Goal: Information Seeking & Learning: Learn about a topic

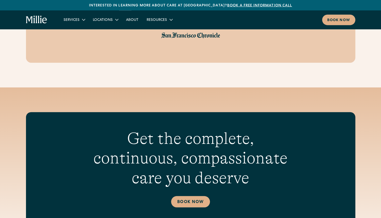
scroll to position [2282, 0]
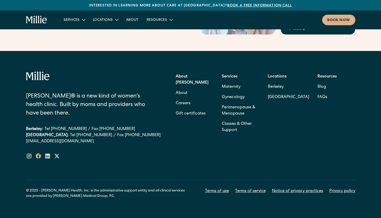
click at [37, 153] on icon at bounding box center [38, 155] width 5 height 5
click at [135, 16] on link "About" at bounding box center [132, 19] width 21 height 8
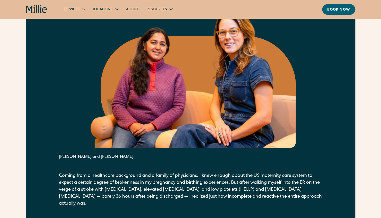
scroll to position [283, 0]
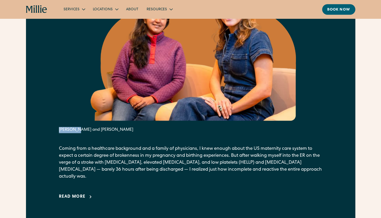
drag, startPoint x: 58, startPoint y: 128, endPoint x: 81, endPoint y: 130, distance: 22.7
click at [81, 130] on div "From our founders It all started with a crisis. [PERSON_NAME] and [PERSON_NAME]…" at bounding box center [190, 75] width 329 height 302
copy div "Anu Sharm"
drag, startPoint x: 93, startPoint y: 129, endPoint x: 116, endPoint y: 130, distance: 23.6
click at [116, 130] on div "[PERSON_NAME] and [PERSON_NAME]" at bounding box center [190, 130] width 263 height 6
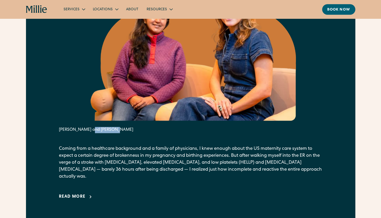
copy div "[PERSON_NAME]"
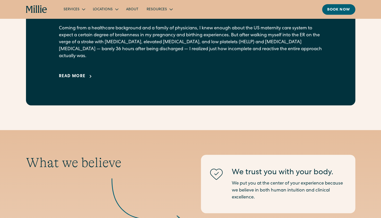
scroll to position [411, 0]
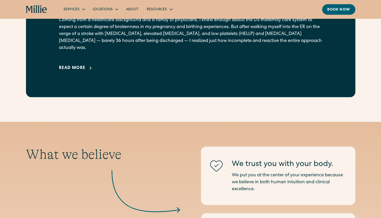
click at [81, 65] on div "Read more" at bounding box center [72, 68] width 27 height 6
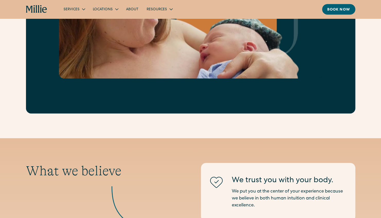
scroll to position [925, 0]
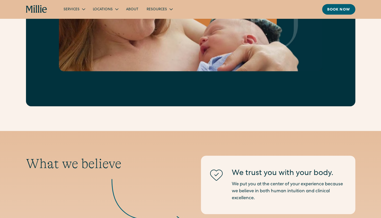
click at [132, 6] on link "About" at bounding box center [132, 9] width 21 height 8
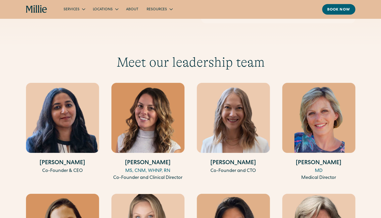
scroll to position [976, 0]
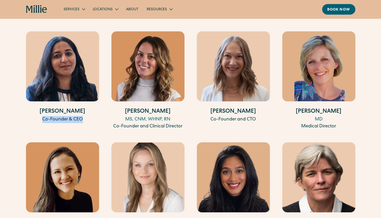
drag, startPoint x: 41, startPoint y: 110, endPoint x: 89, endPoint y: 112, distance: 48.1
click at [89, 116] on div "Co-Founder & CEO" at bounding box center [62, 119] width 73 height 7
copy div "Co-Founder & CEO"
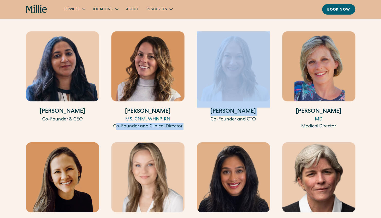
drag, startPoint x: 120, startPoint y: 118, endPoint x: 190, endPoint y: 118, distance: 70.2
click at [190, 118] on div "Anu Sharma Co-Founder & CEO Talia Borgo MS, CNM, WHNP, RN Co-Founder and Clinic…" at bounding box center [190, 194] width 329 height 327
drag, startPoint x: 190, startPoint y: 118, endPoint x: 152, endPoint y: 119, distance: 38.8
click at [172, 123] on div "Co-Founder and Clinical Director" at bounding box center [147, 126] width 73 height 7
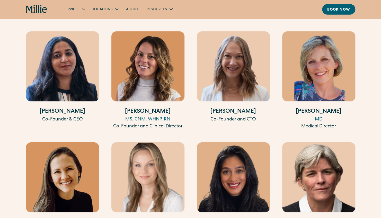
click at [114, 123] on div "Co-Founder and Clinical Director" at bounding box center [147, 126] width 73 height 7
drag, startPoint x: 113, startPoint y: 117, endPoint x: 188, endPoint y: 118, distance: 75.5
click at [188, 118] on div "Anu Sharma Co-Founder & CEO Talia Borgo MS, CNM, WHNP, RN Co-Founder and Clinic…" at bounding box center [190, 194] width 329 height 327
copy div "Co-Founder and Clinical Director"
drag, startPoint x: 210, startPoint y: 112, endPoint x: 257, endPoint y: 110, distance: 47.0
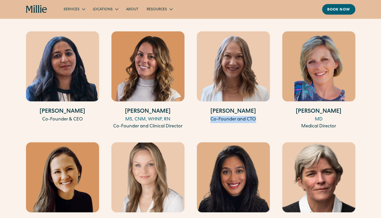
click at [257, 116] on div "Co-Founder and CTO" at bounding box center [233, 119] width 73 height 7
copy div "Co-Founder and CTO"
click at [49, 54] on img at bounding box center [62, 66] width 73 height 70
click at [59, 56] on img at bounding box center [62, 66] width 73 height 70
